Goal: Task Accomplishment & Management: Manage account settings

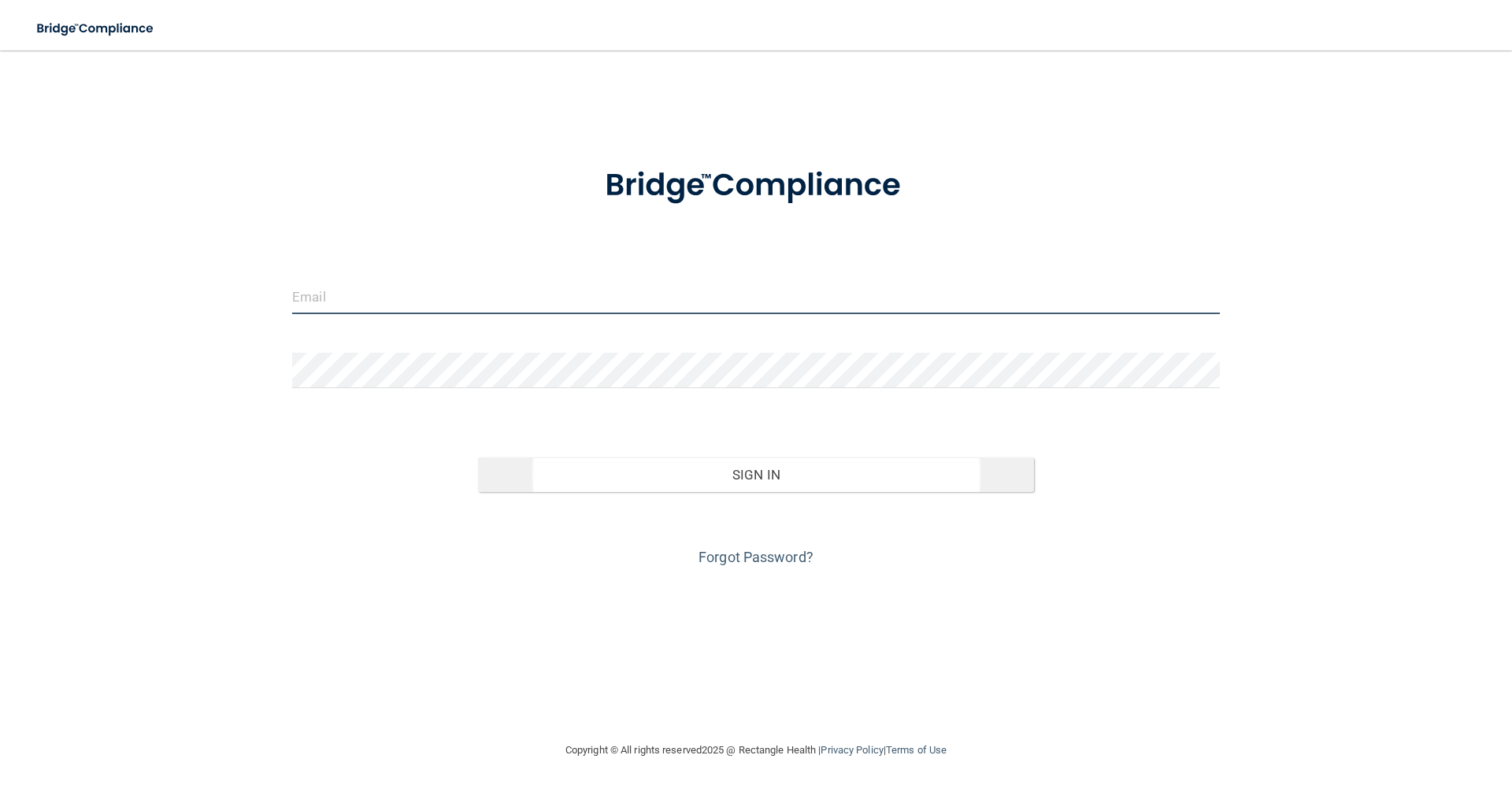
type input "[EMAIL_ADDRESS][DOMAIN_NAME]"
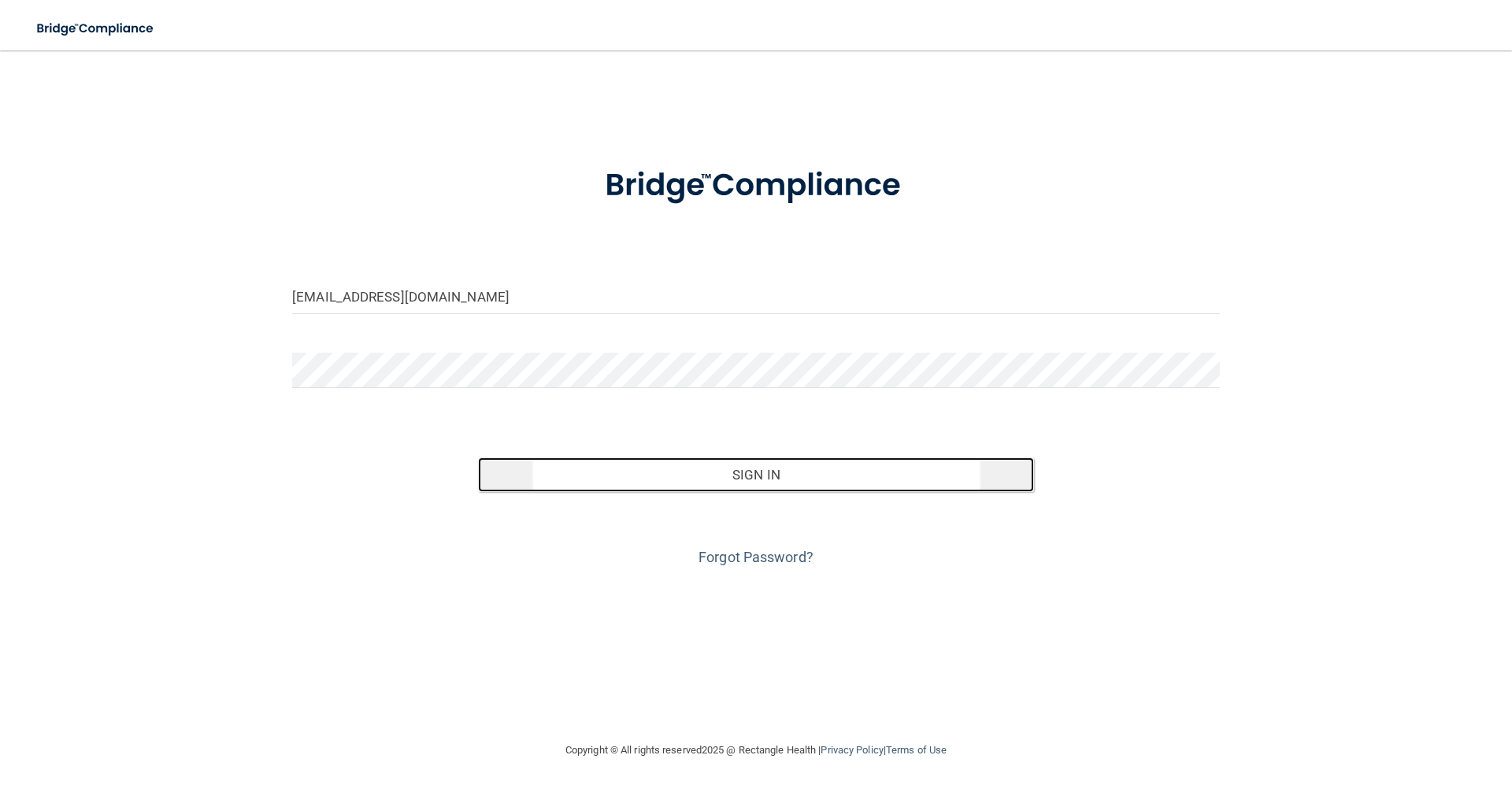
drag, startPoint x: 636, startPoint y: 484, endPoint x: 665, endPoint y: 486, distance: 29.1
click at [636, 484] on button "Sign In" at bounding box center [757, 475] width 557 height 35
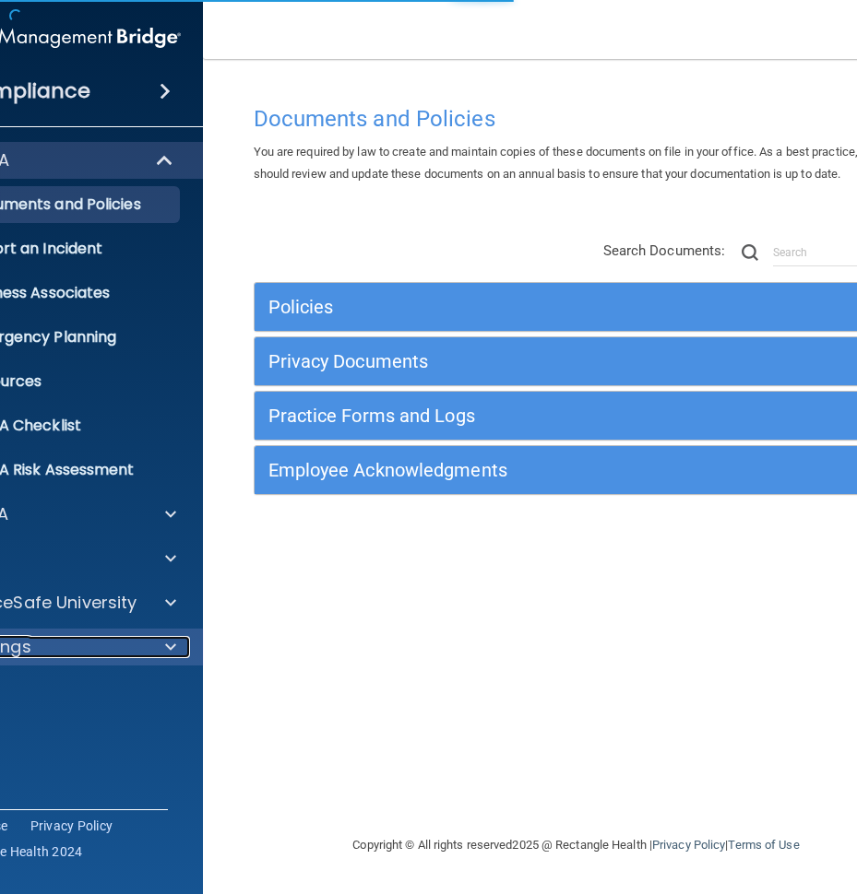
click at [56, 646] on div "Settings" at bounding box center [30, 647] width 229 height 22
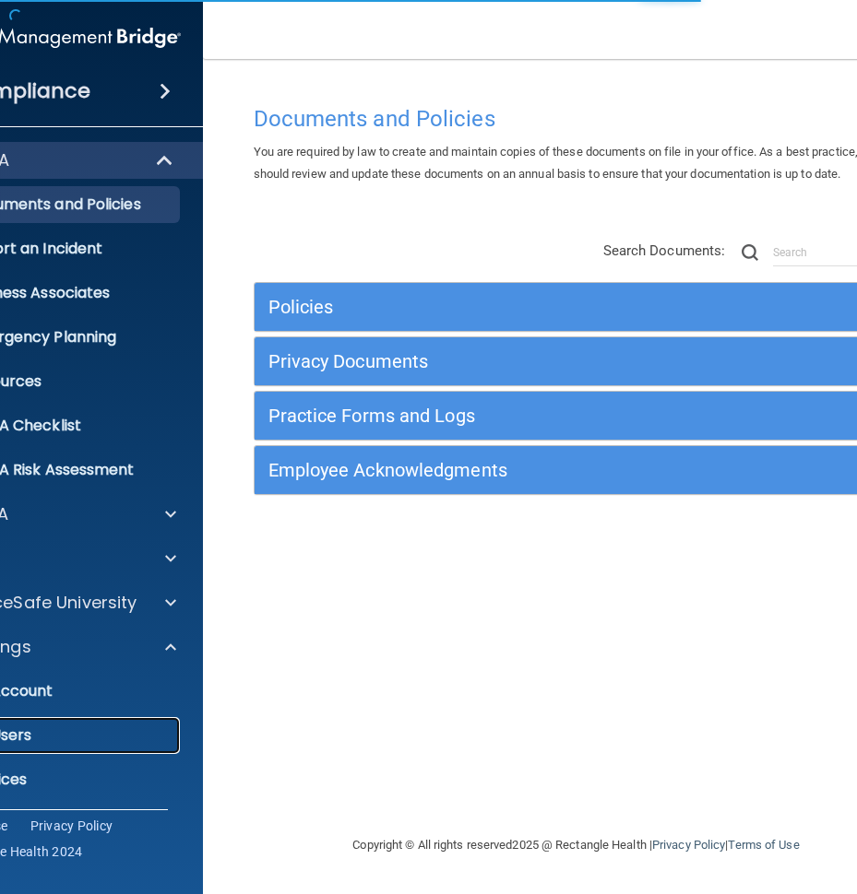
click at [54, 730] on p "My Users" at bounding box center [46, 736] width 252 height 18
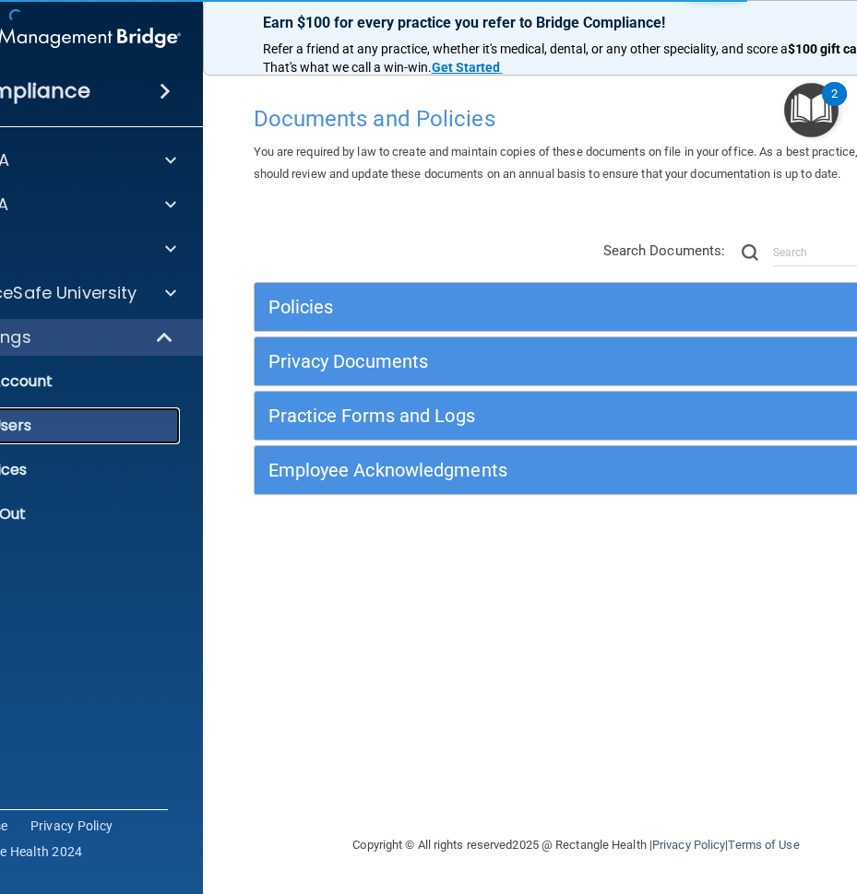
select select "20"
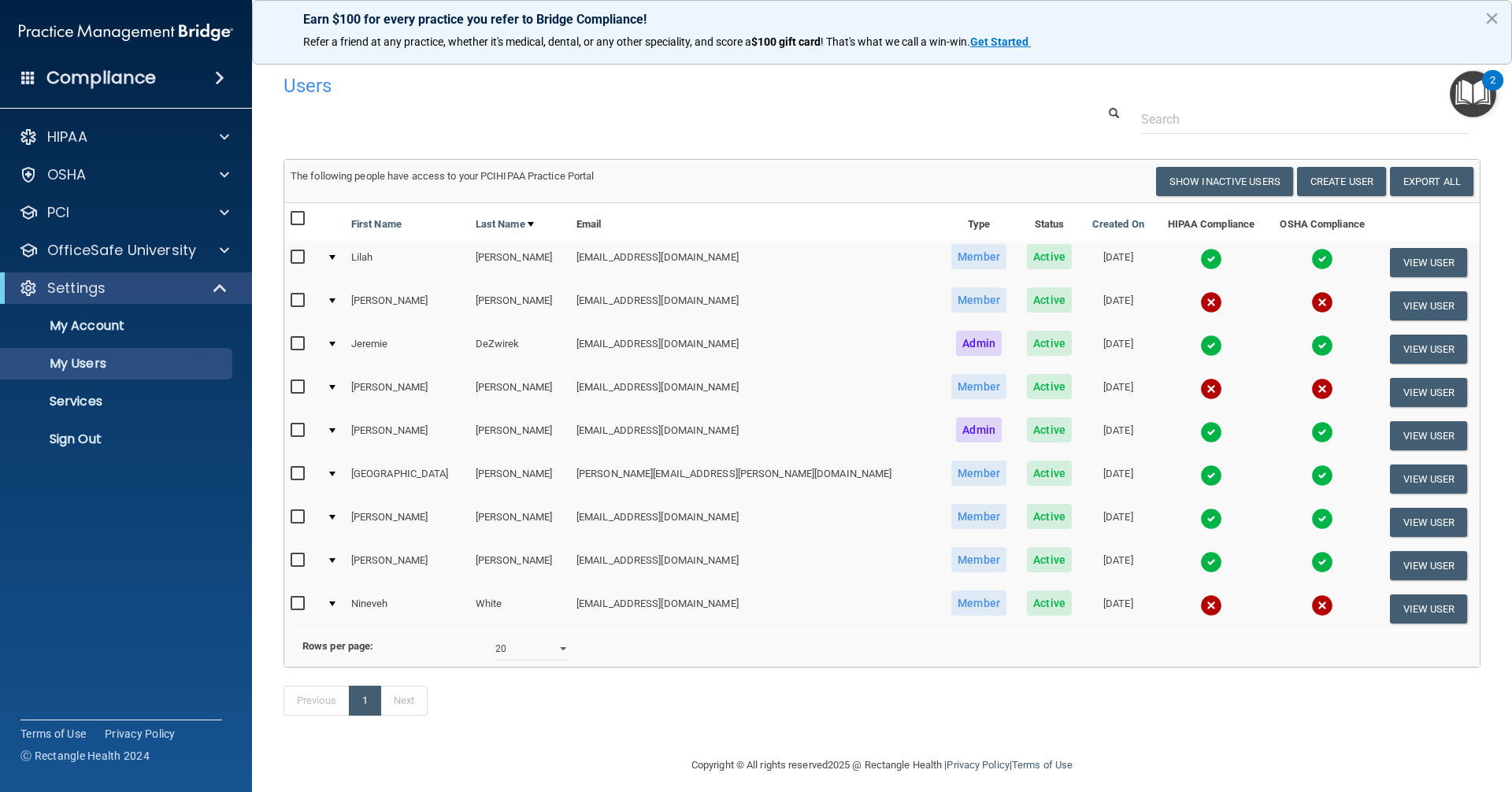
click at [291, 388] on input "checkbox" at bounding box center [299, 387] width 18 height 13
checkbox input "true"
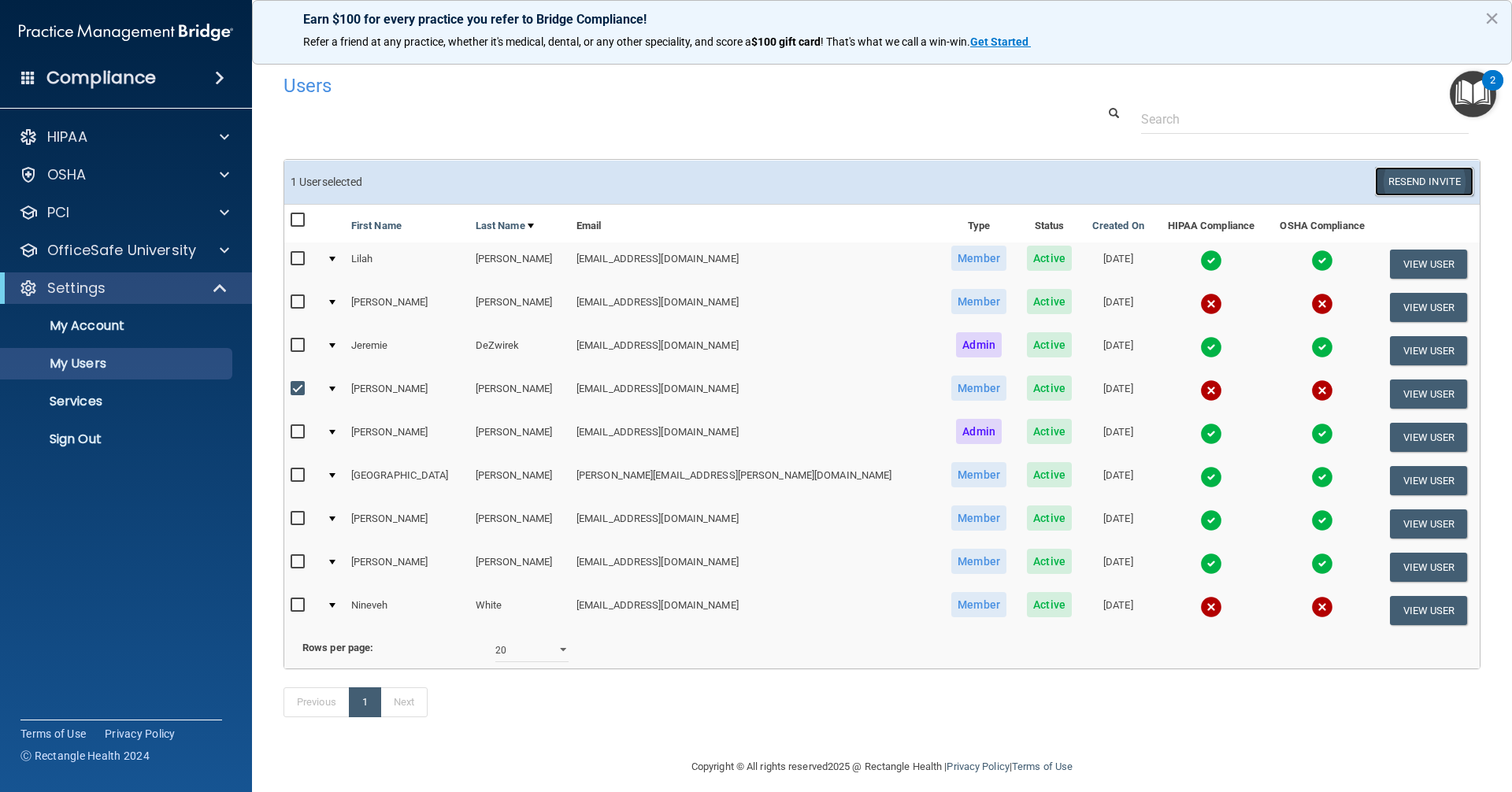
click at [1431, 178] on button "Resend Invite" at bounding box center [1424, 181] width 98 height 29
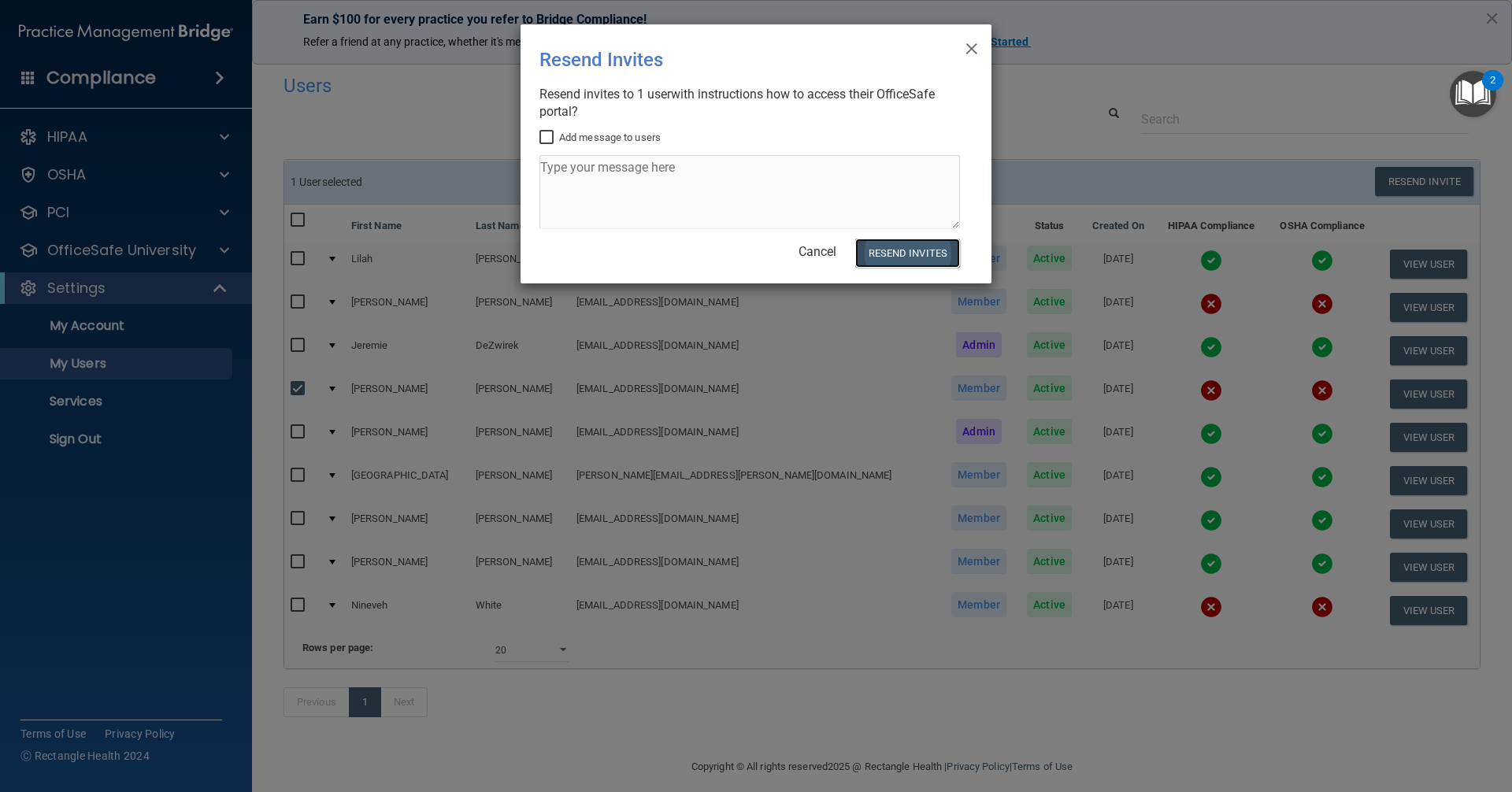
click at [874, 245] on button "Resend Invites" at bounding box center [907, 253] width 105 height 29
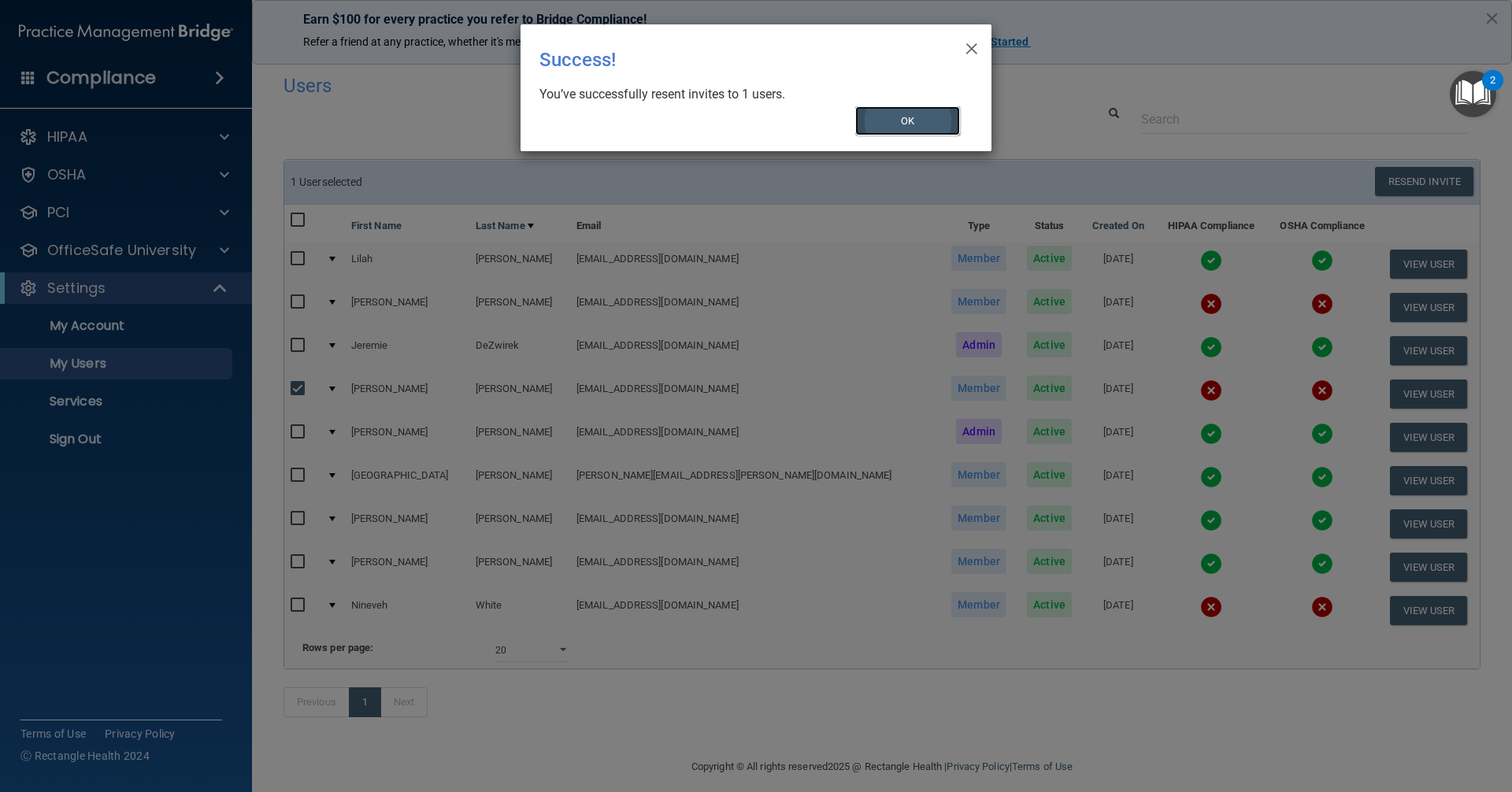
click at [875, 120] on button "OK" at bounding box center [908, 120] width 106 height 29
